Goal: Task Accomplishment & Management: Manage account settings

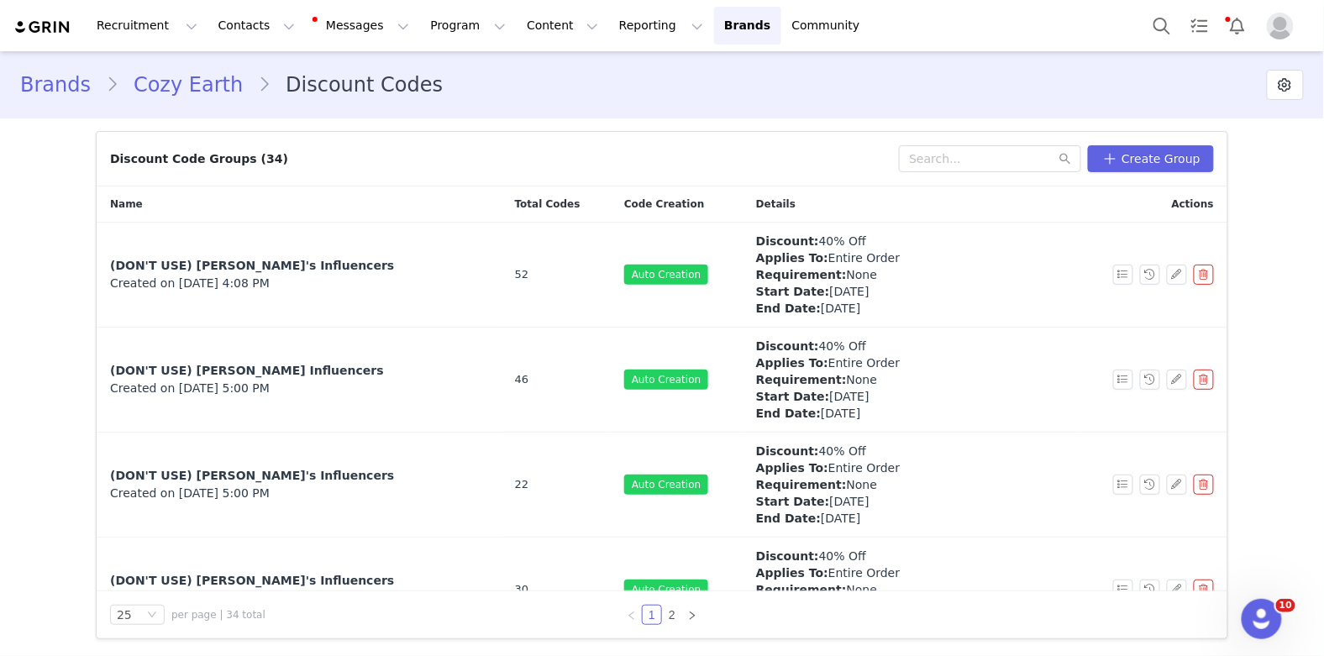
scroll to position [6723, 0]
click at [672, 615] on link "2" at bounding box center [672, 615] width 18 height 18
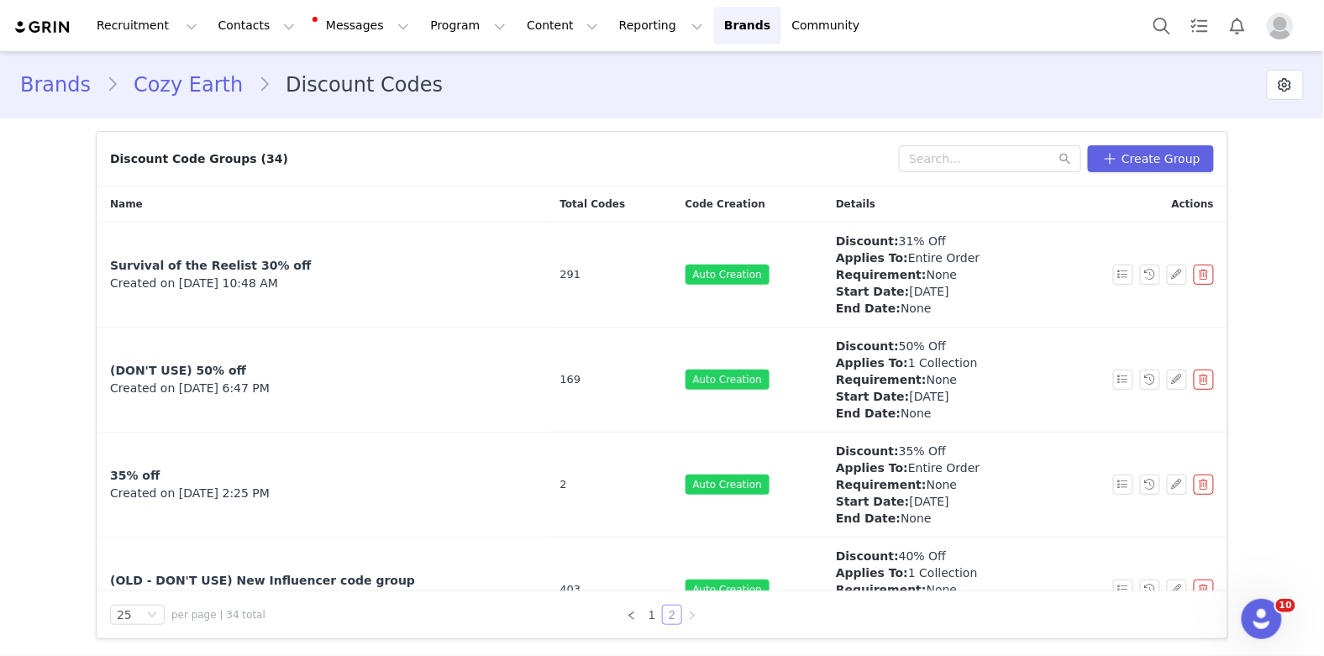
scroll to position [571, 0]
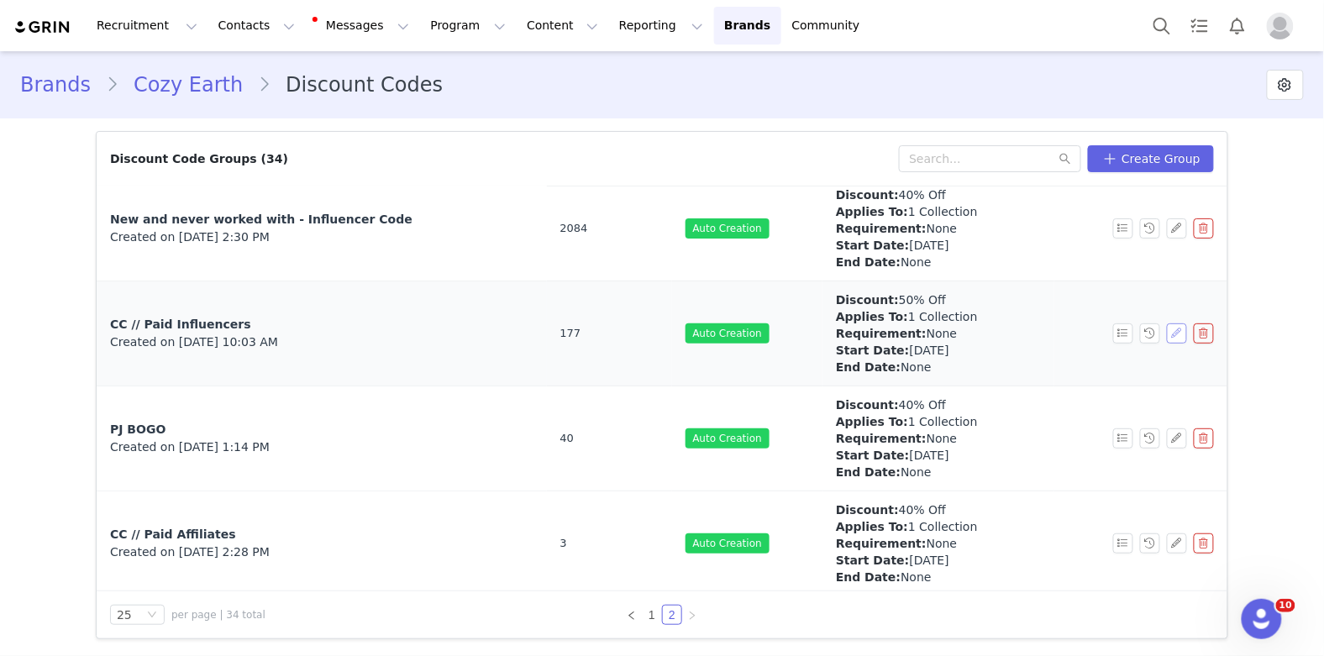
click at [1174, 331] on button "button" at bounding box center [1177, 333] width 20 height 20
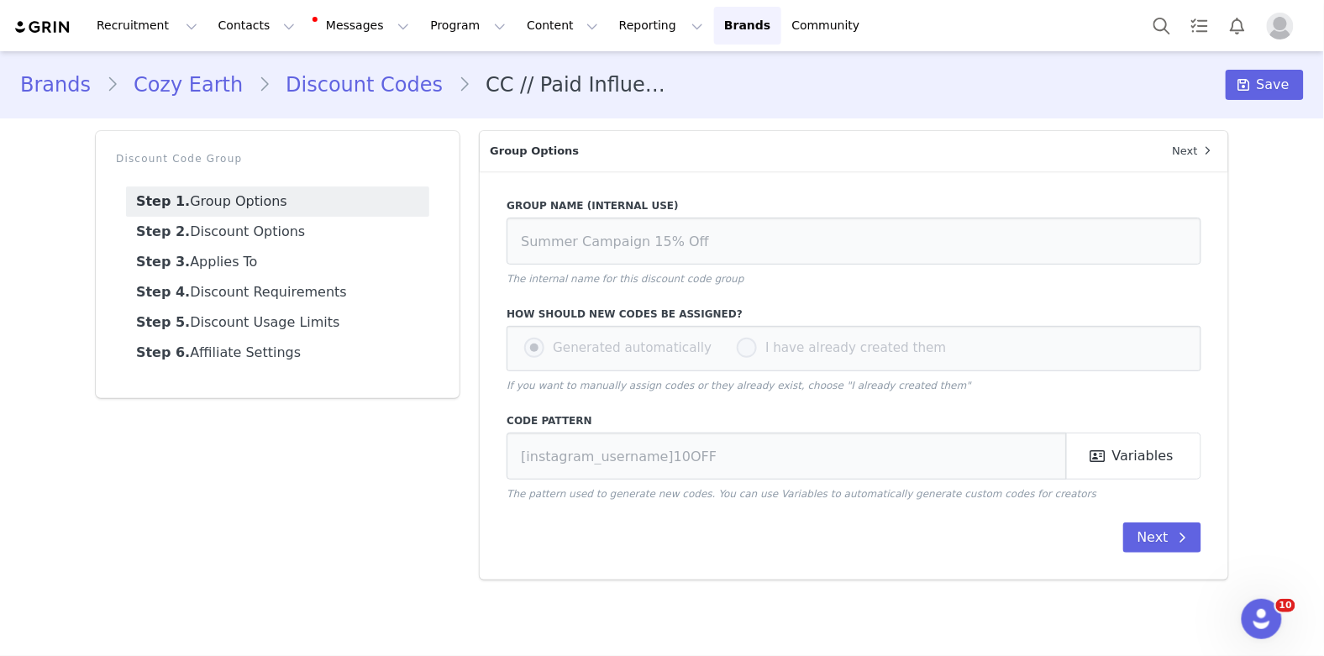
type input "CC // Paid Influencers"
type input "CE-[instagram_username]"
type input "50"
click at [305, 238] on link "Step 2. Discount Options" at bounding box center [277, 232] width 303 height 30
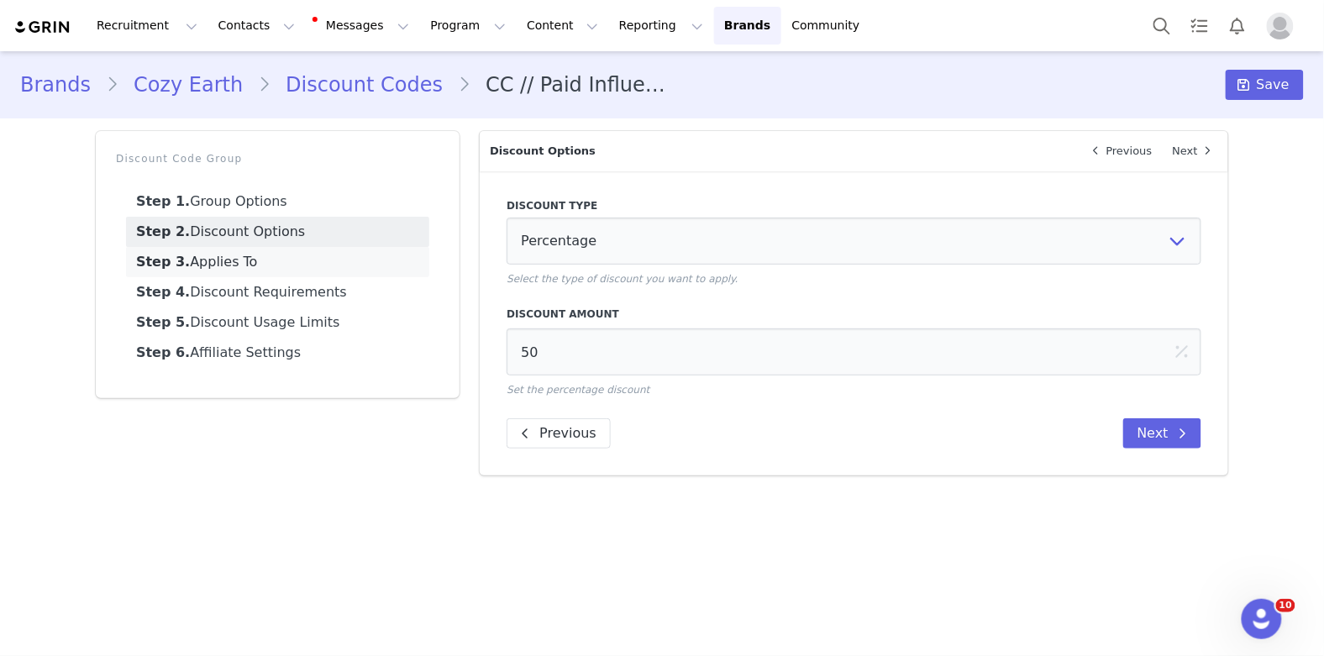
click at [306, 262] on link "Step 3. Applies To" at bounding box center [277, 262] width 303 height 30
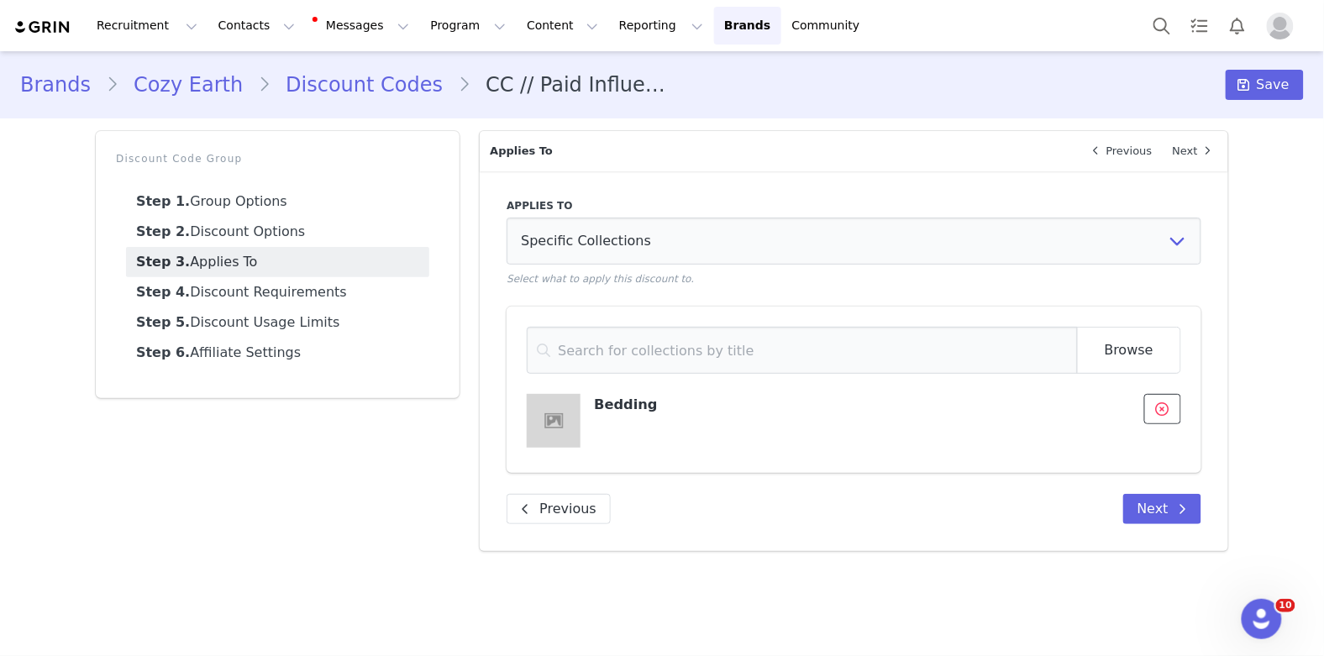
click at [1161, 414] on icon at bounding box center [1162, 408] width 13 height 13
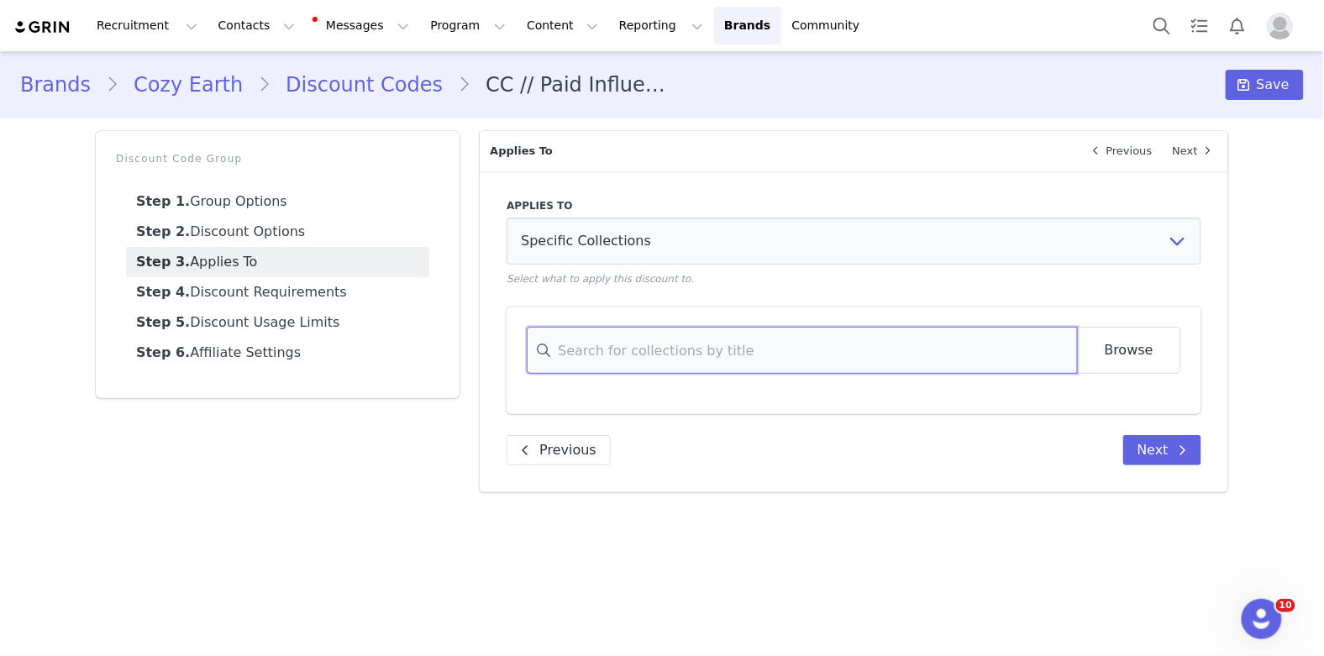
click at [965, 354] on input at bounding box center [802, 350] width 550 height 47
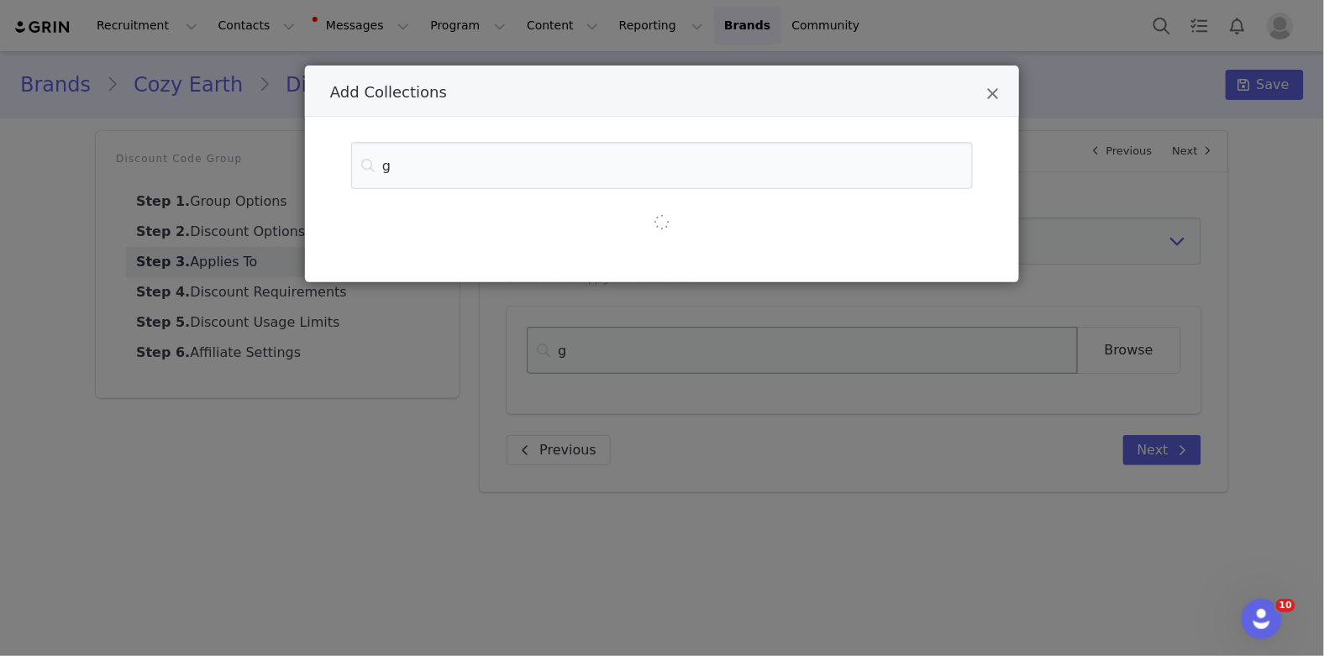
type input "ge"
type input "gen"
type input "gene"
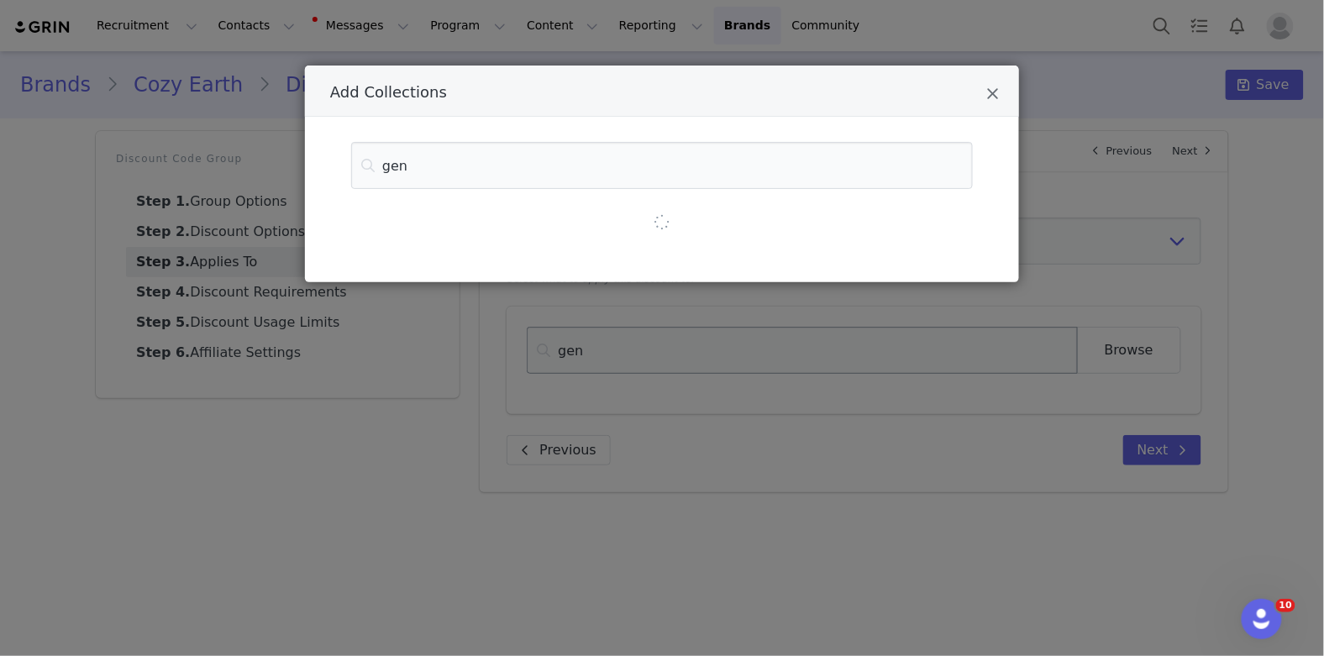
type input "gene"
type input "gener"
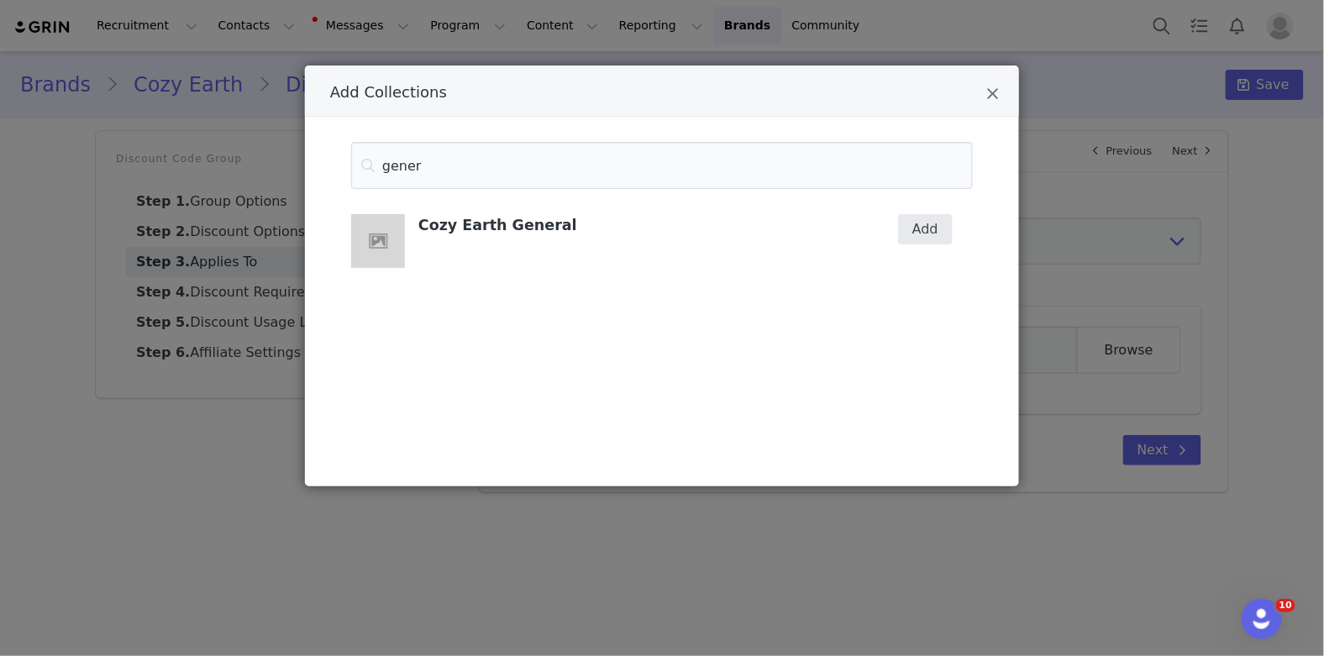
type input "gener"
click at [928, 225] on button "Add" at bounding box center [925, 229] width 55 height 30
click at [995, 99] on icon "Close" at bounding box center [992, 94] width 13 height 17
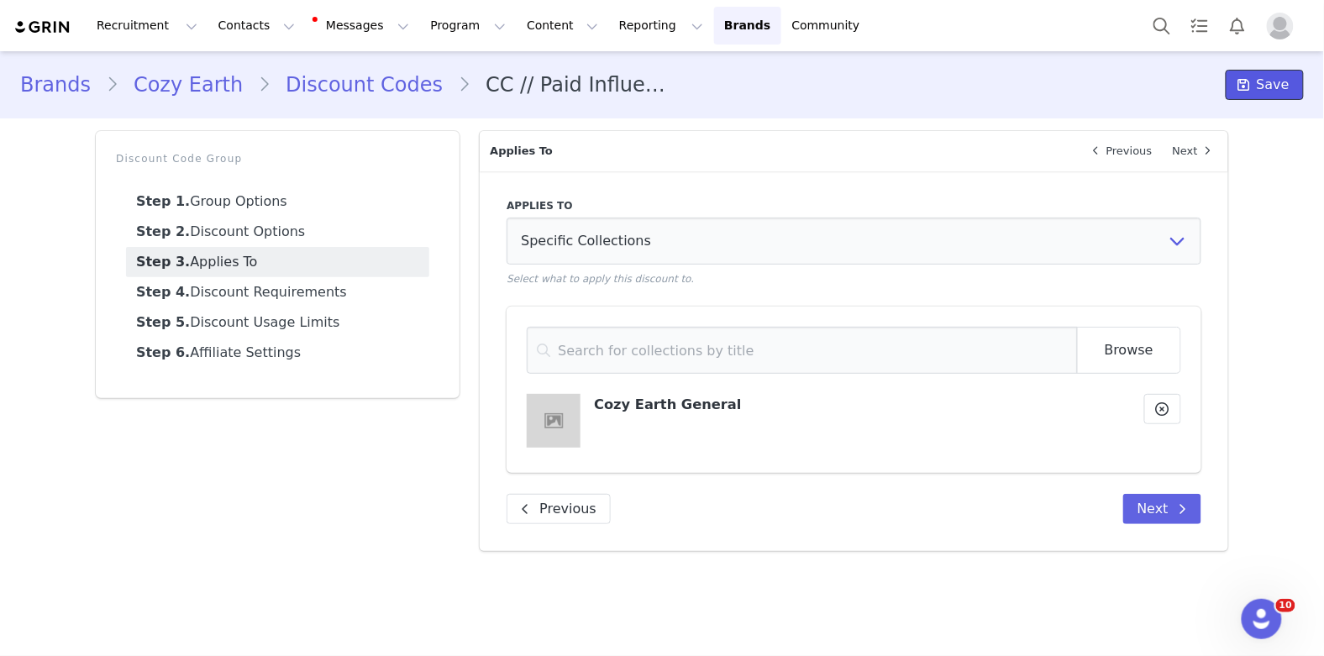
click at [1275, 84] on span "Save" at bounding box center [1272, 85] width 33 height 20
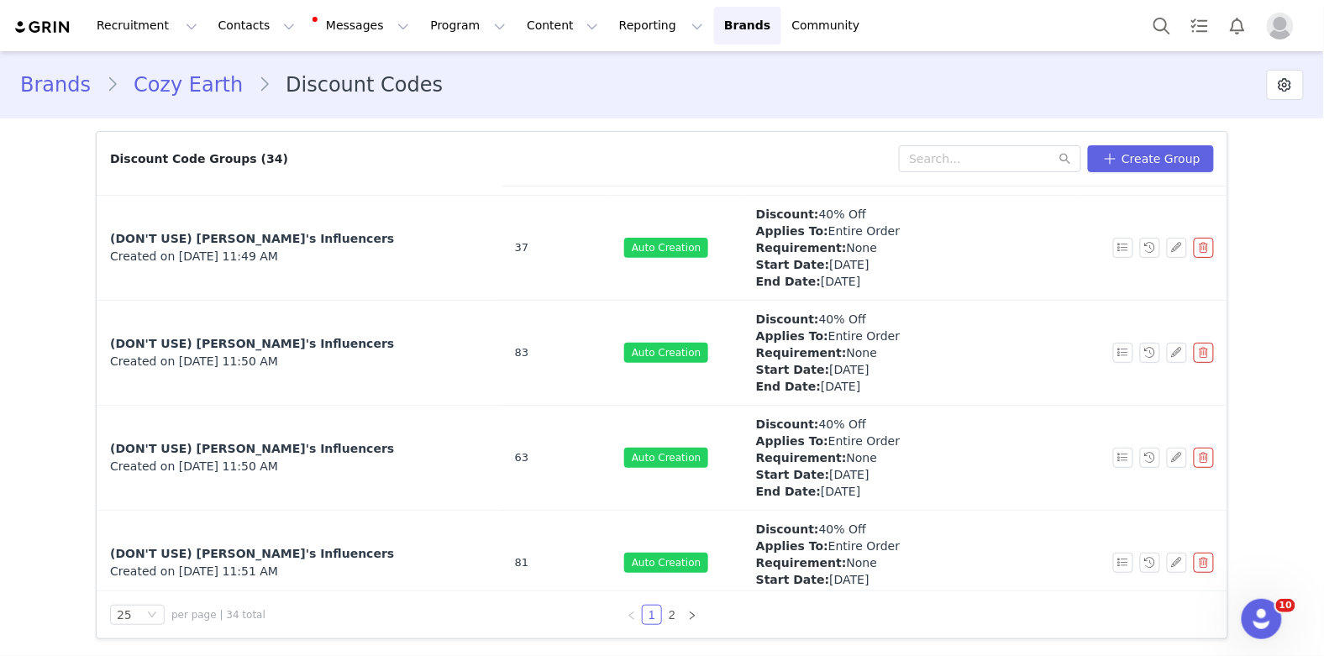
scroll to position [718, 0]
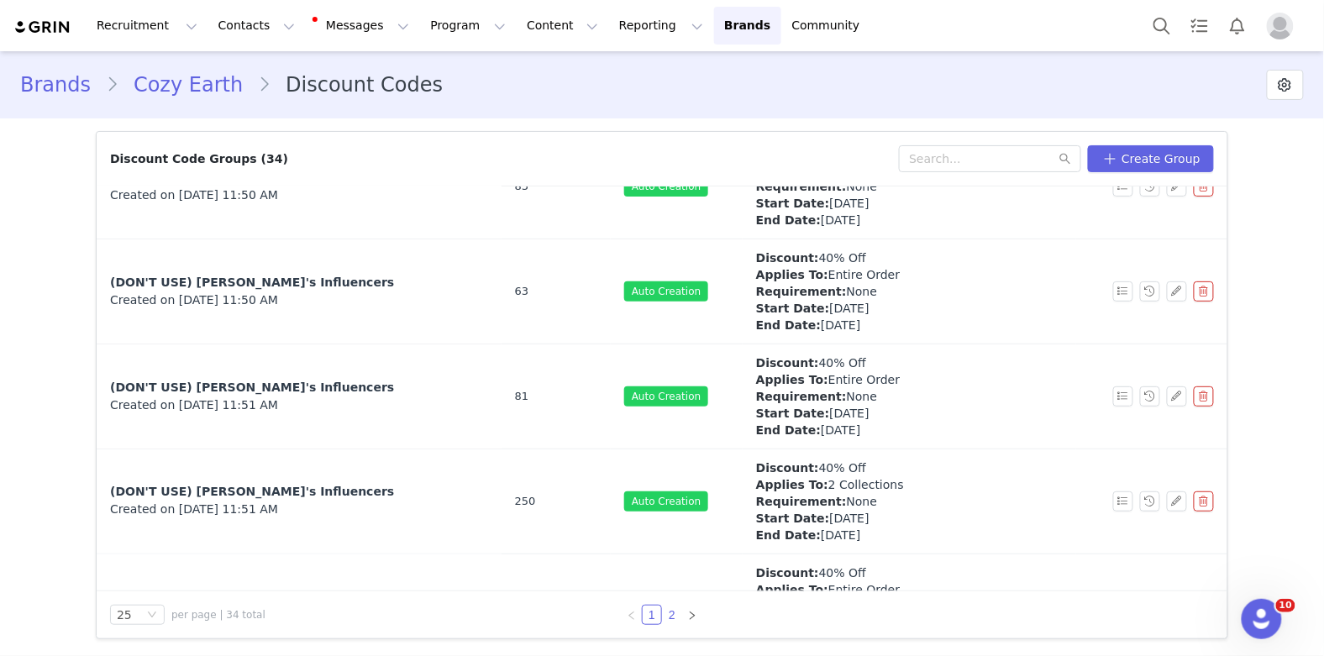
click at [676, 615] on link "2" at bounding box center [672, 615] width 18 height 18
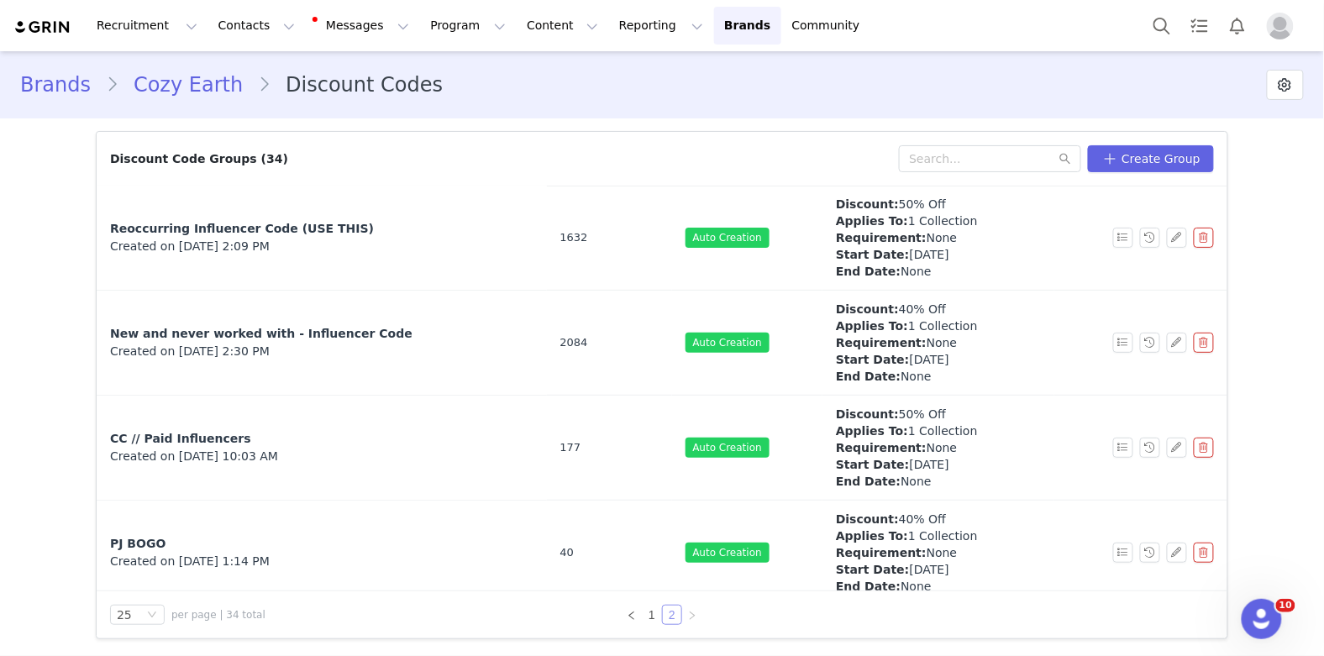
scroll to position [571, 0]
